Goal: Task Accomplishment & Management: Manage account settings

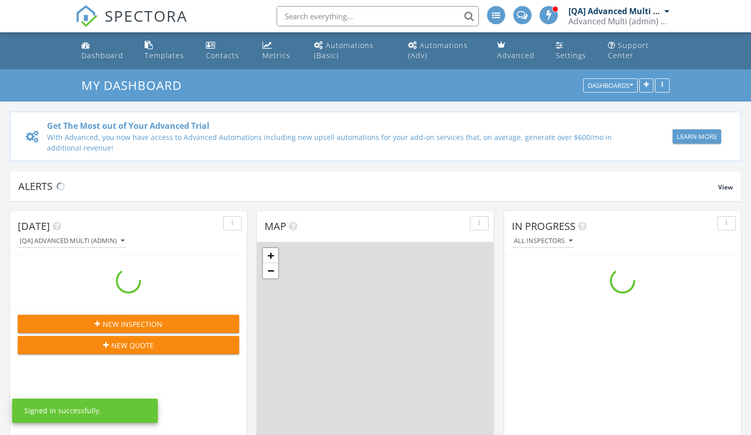
scroll to position [936, 767]
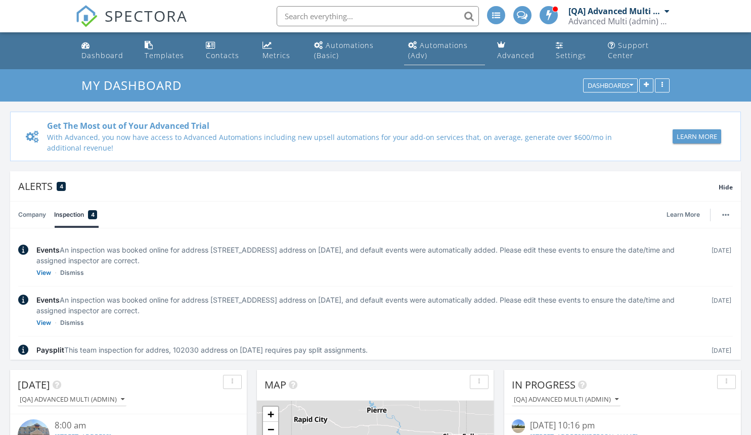
click at [444, 45] on div "Automations (Adv)" at bounding box center [438, 50] width 60 height 20
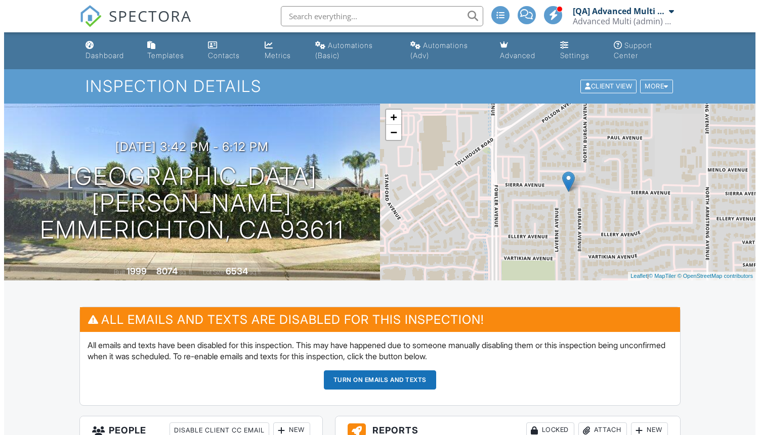
scroll to position [4, 0]
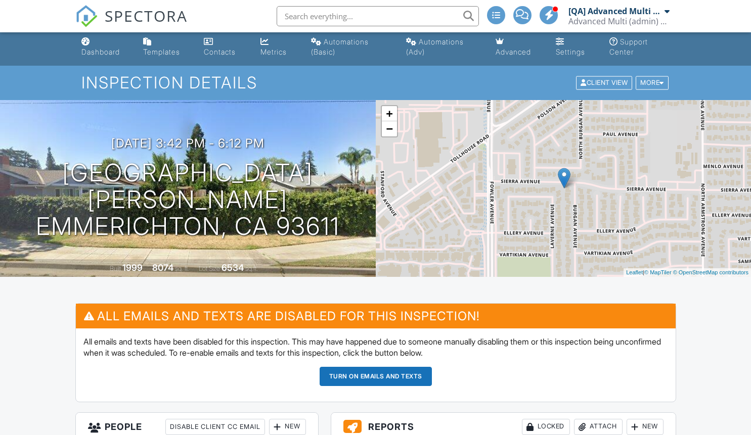
click at [287, 427] on div "New" at bounding box center [287, 427] width 37 height 16
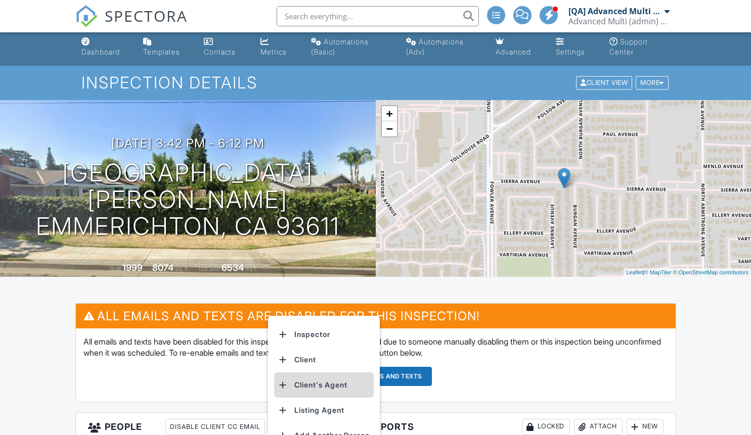
click at [326, 385] on li "Client's Agent" at bounding box center [324, 385] width 100 height 25
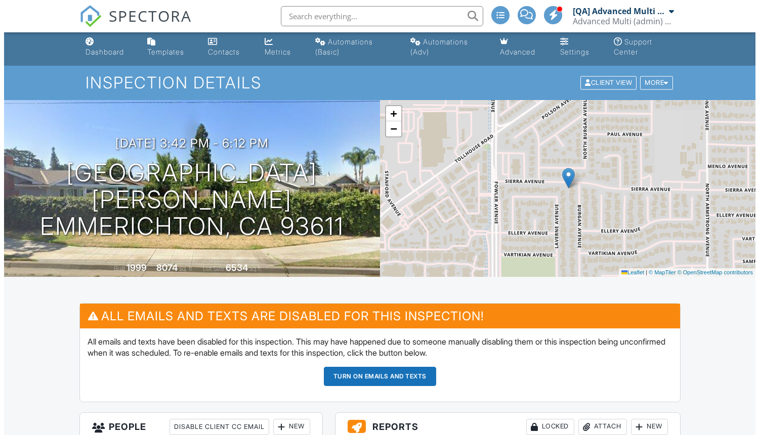
scroll to position [372, 0]
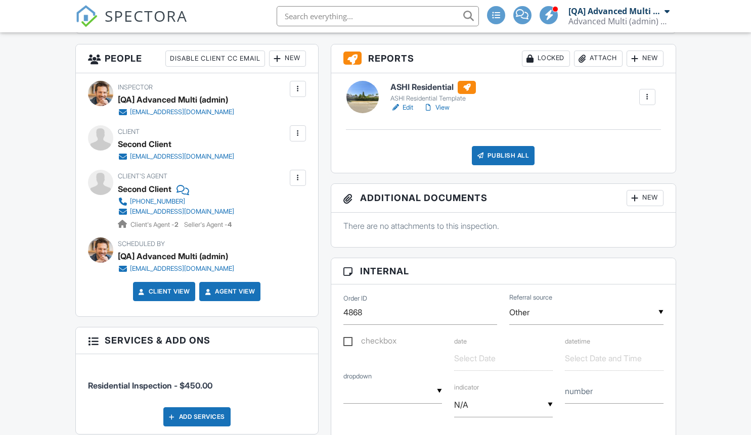
click at [596, 58] on div "Attach" at bounding box center [598, 59] width 49 height 16
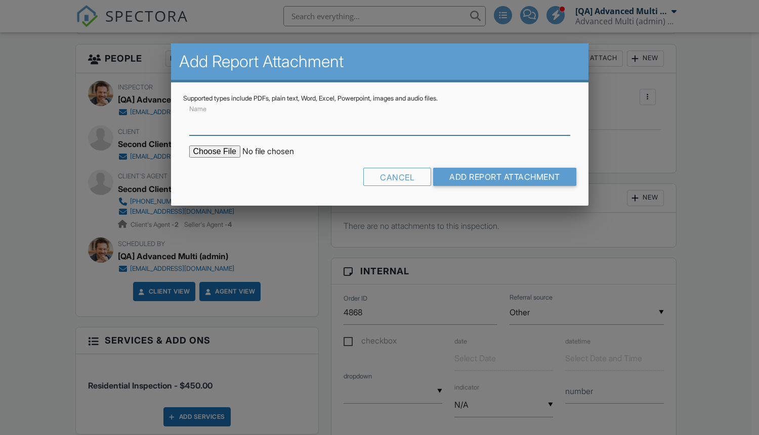
type input "C:\fakepath\Lorem ipsum dolor sit amet.docx"
click at [379, 123] on input "Name" at bounding box center [379, 123] width 381 height 25
click at [503, 177] on input "Add Report Attachment" at bounding box center [504, 177] width 143 height 18
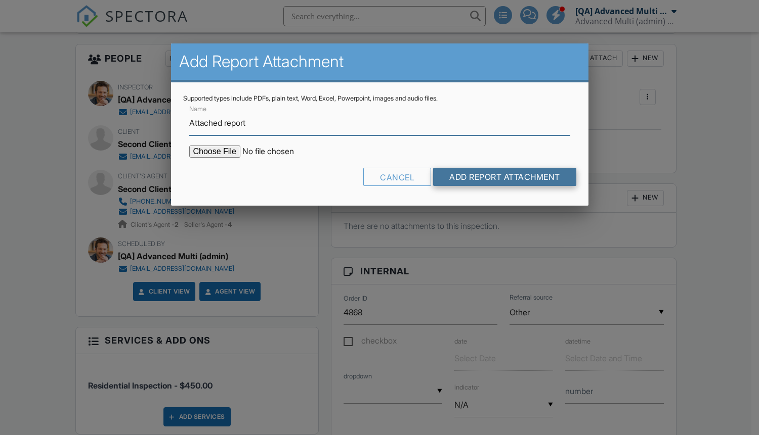
type input "Attached report"
click at [503, 177] on input "Add Report Attachment" at bounding box center [504, 177] width 143 height 18
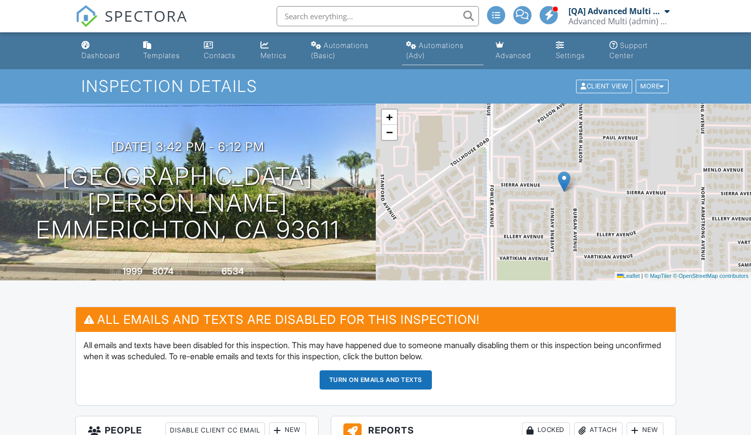
click at [442, 45] on div "Automations (Adv)" at bounding box center [435, 50] width 58 height 19
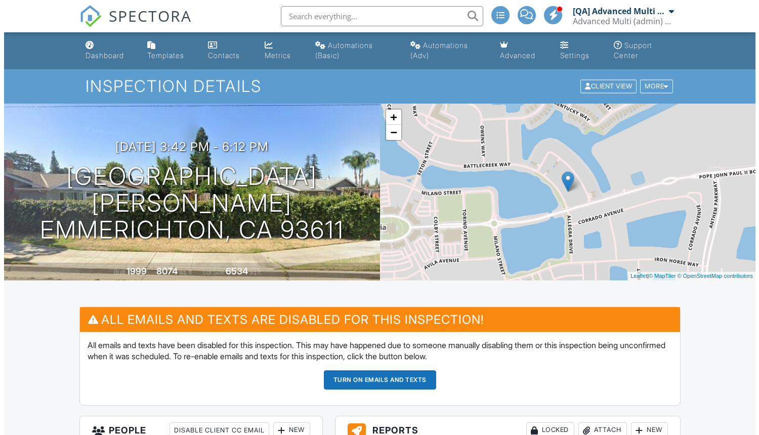
scroll to position [4, 0]
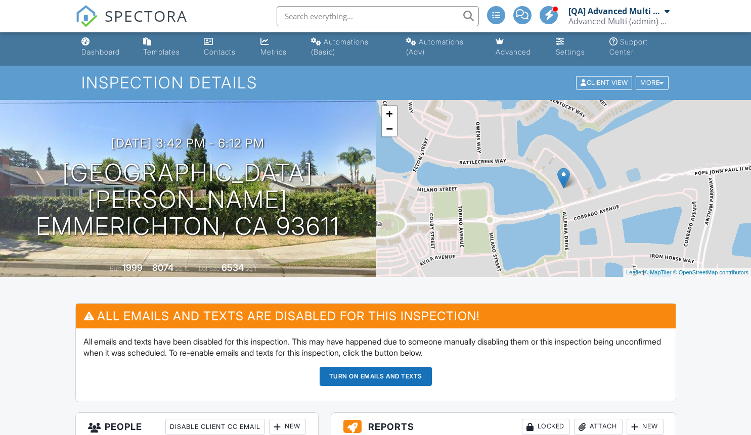
click at [287, 427] on div "New" at bounding box center [287, 427] width 37 height 16
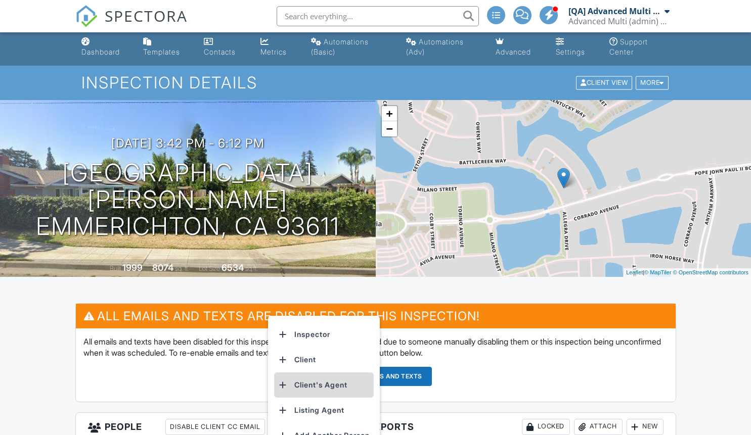
click at [326, 385] on li "Client's Agent" at bounding box center [324, 385] width 100 height 25
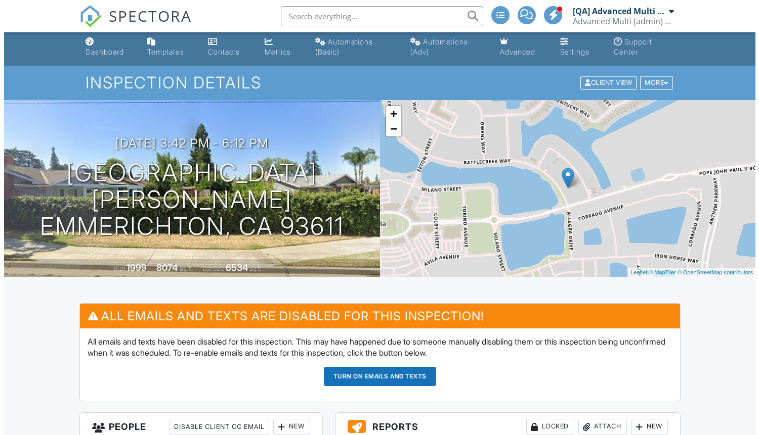
scroll to position [372, 0]
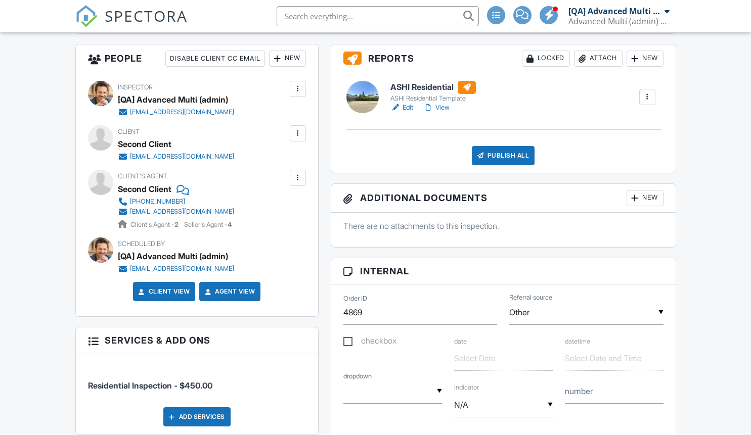
click at [596, 58] on div "Attach" at bounding box center [598, 59] width 49 height 16
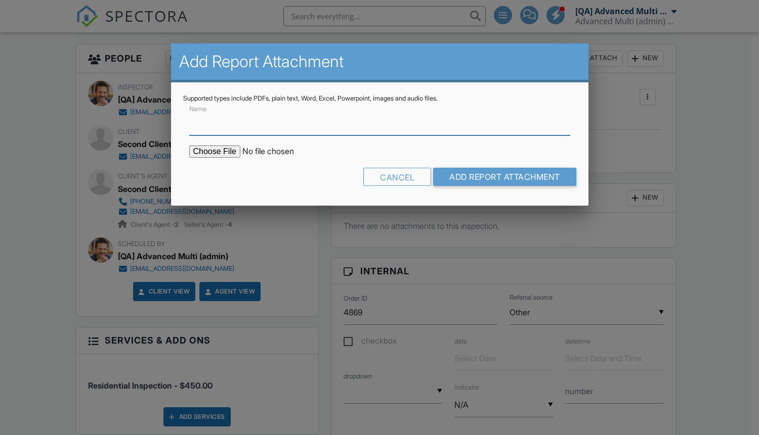
type input "C:\fakepath\Lorem ipsum dolor sit amet.docx"
click at [379, 123] on input "Name" at bounding box center [379, 123] width 381 height 25
click at [503, 177] on input "Add Report Attachment" at bounding box center [504, 177] width 143 height 18
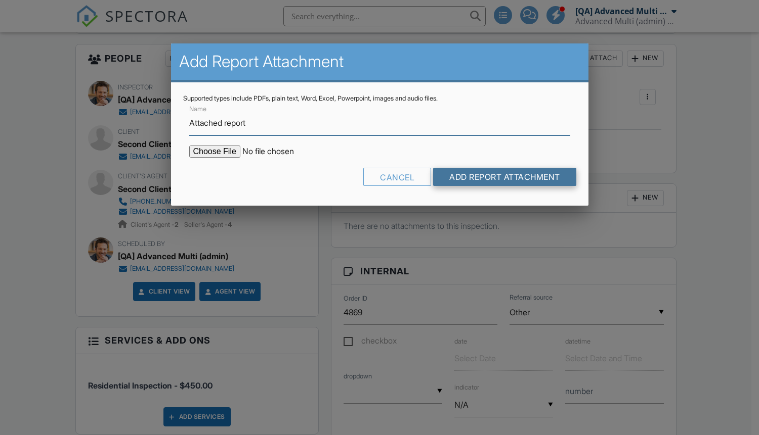
type input "Attached report"
click at [503, 177] on input "Add Report Attachment" at bounding box center [504, 177] width 143 height 18
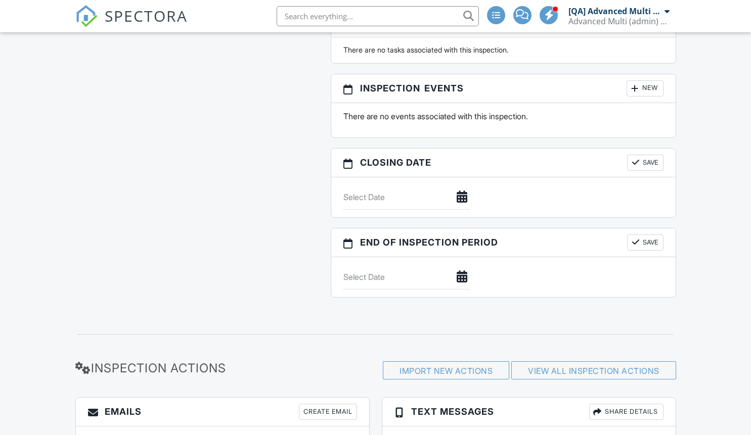
scroll to position [1250, 0]
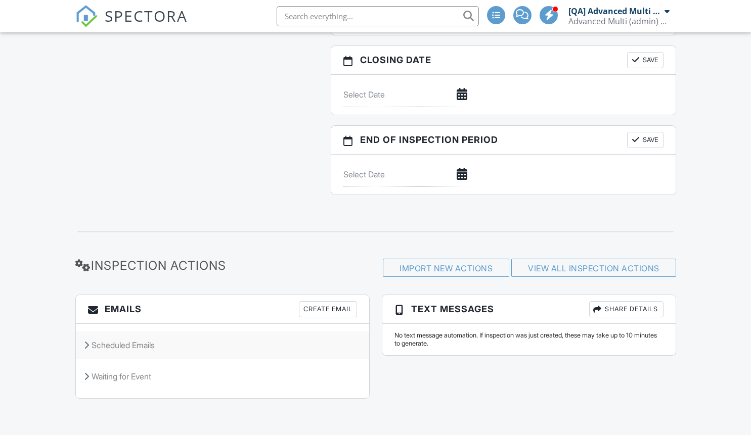
click at [128, 343] on div "Scheduled Emails" at bounding box center [222, 345] width 293 height 27
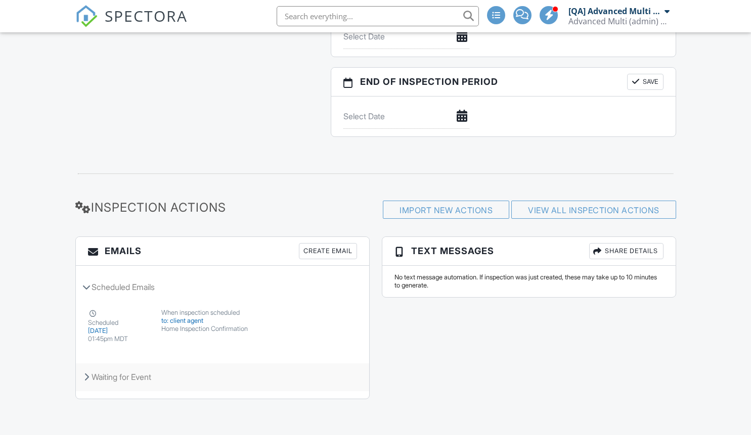
scroll to position [1308, 0]
click at [111, 377] on div "Waiting for Event" at bounding box center [222, 376] width 293 height 27
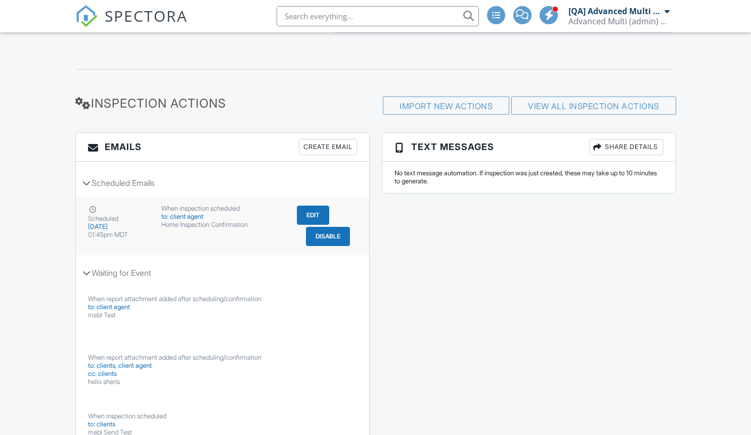
scroll to position [1132, 0]
